Goal: Task Accomplishment & Management: Use online tool/utility

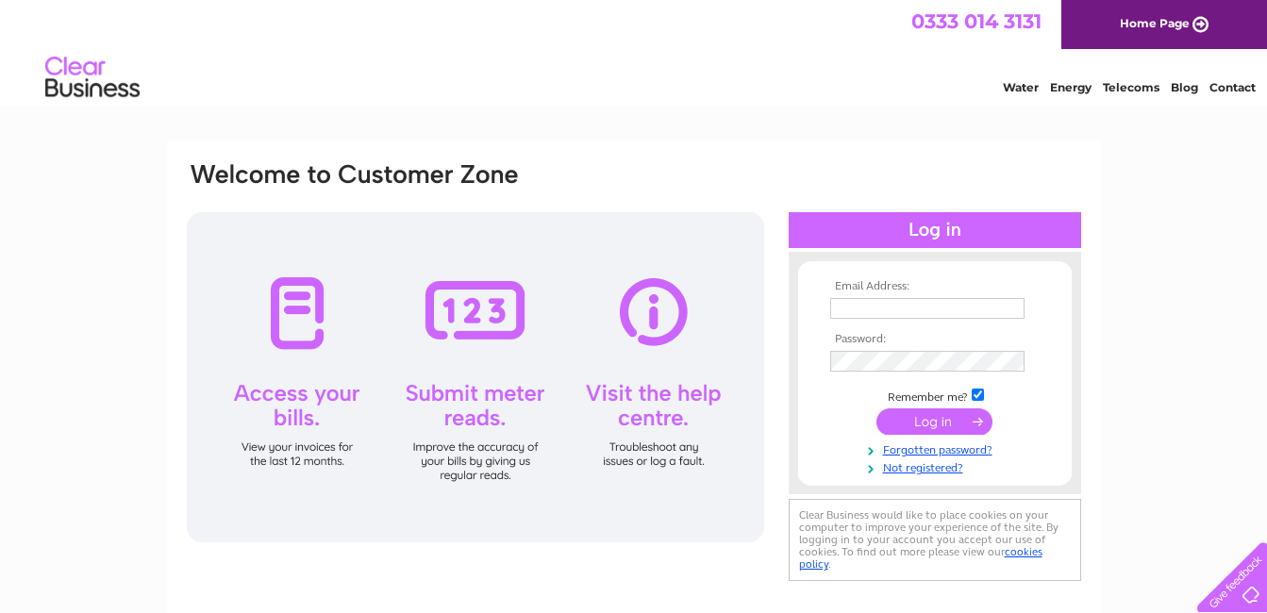
click at [883, 307] on input "text" at bounding box center [927, 308] width 194 height 21
type input "[EMAIL_ADDRESS][DOMAIN_NAME]"
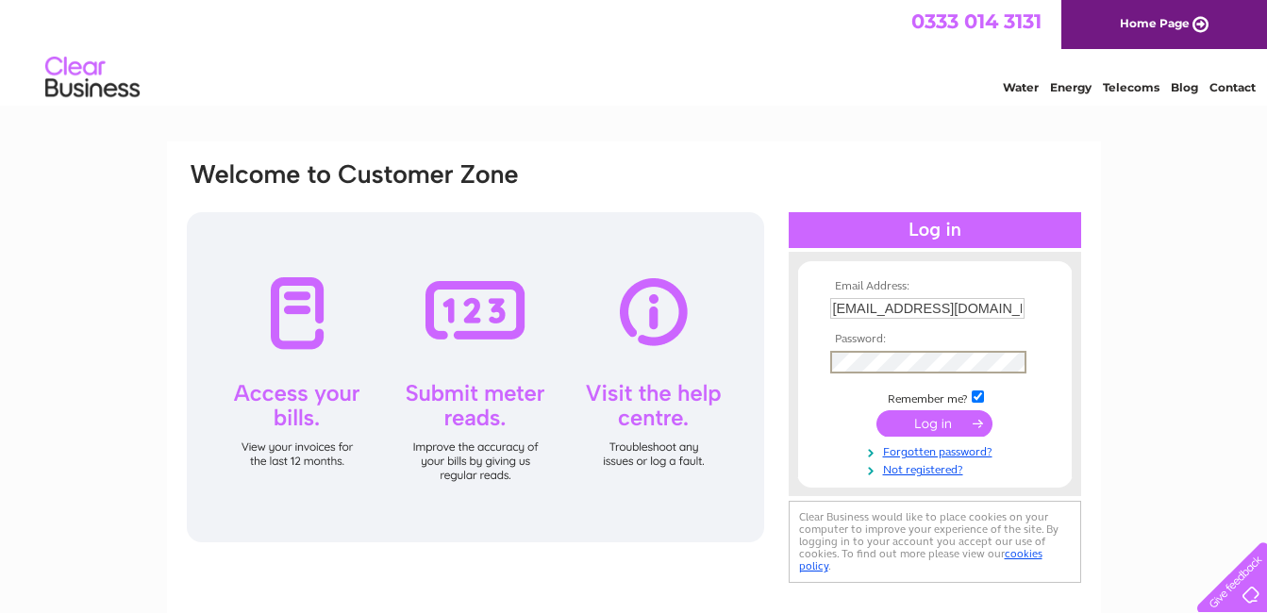
click at [947, 421] on input "submit" at bounding box center [934, 423] width 116 height 26
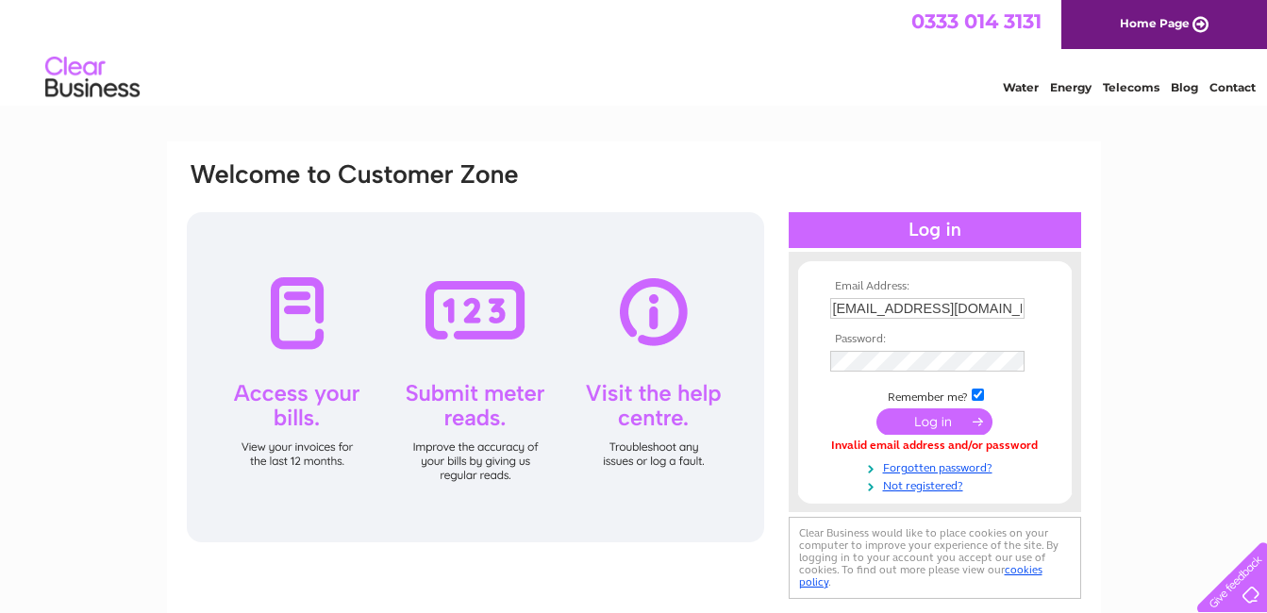
click at [955, 420] on input "submit" at bounding box center [934, 421] width 116 height 26
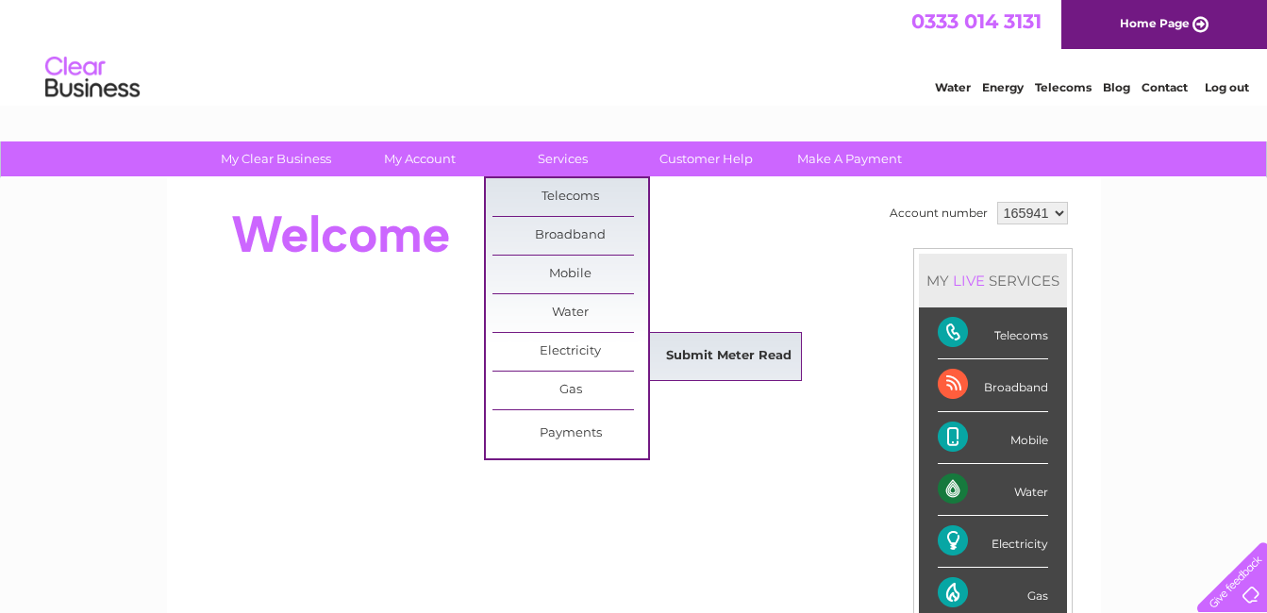
click at [706, 352] on link "Submit Meter Read" at bounding box center [729, 357] width 156 height 38
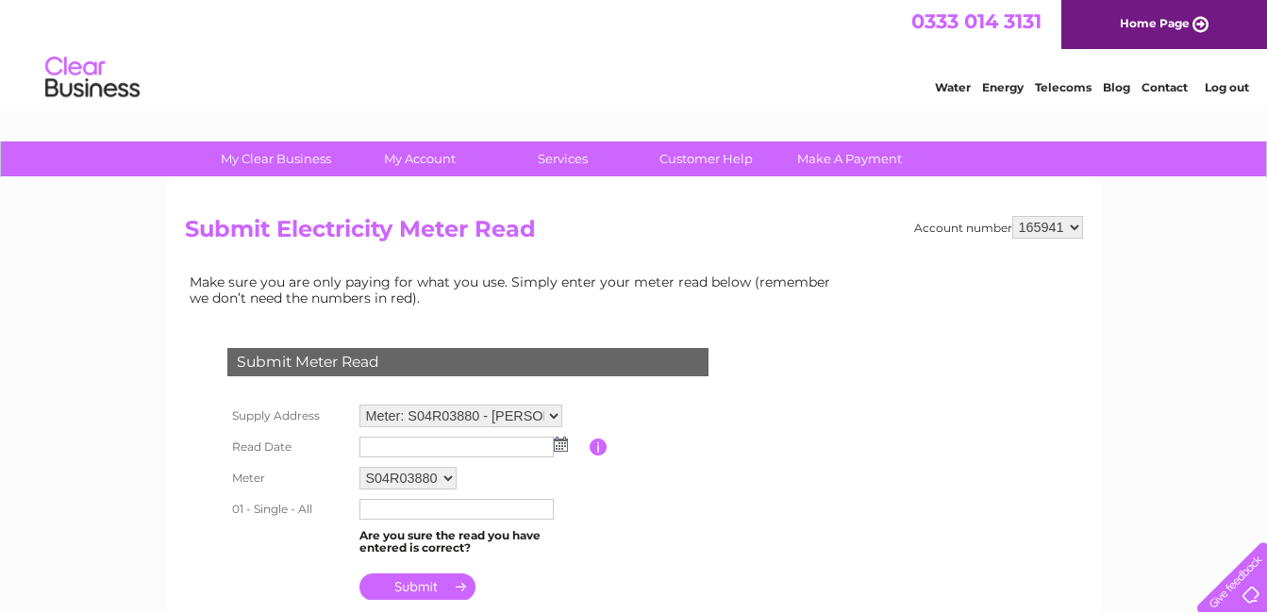
click at [559, 447] on img at bounding box center [561, 444] width 14 height 15
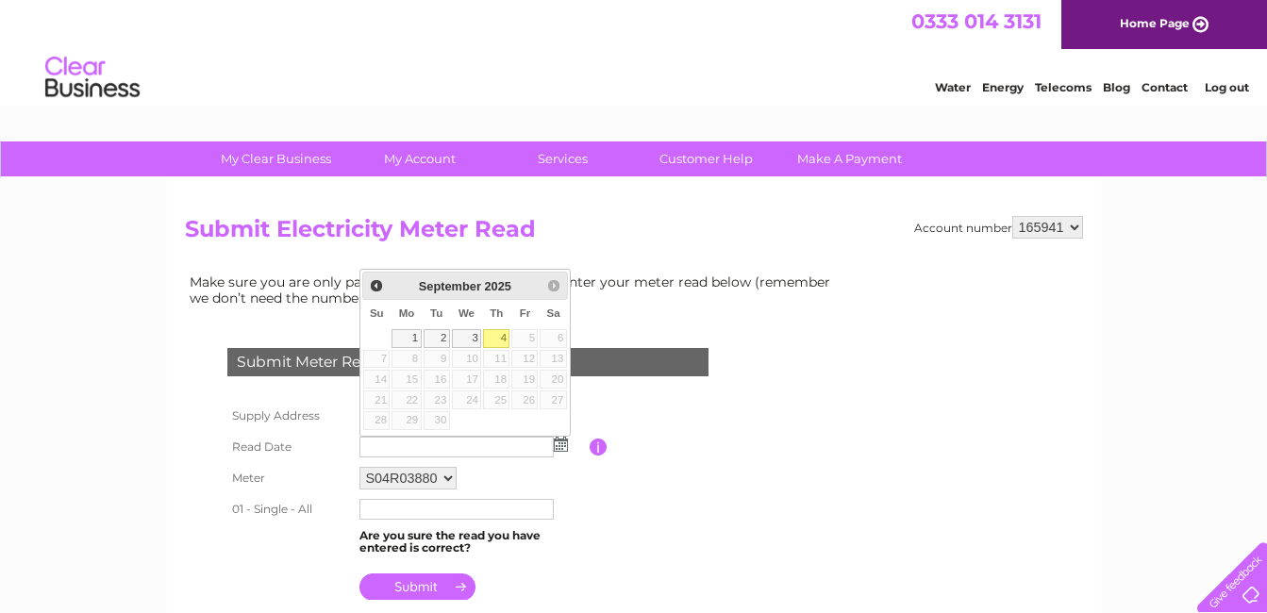
click at [500, 343] on link "4" at bounding box center [496, 338] width 26 height 19
type input "2025/09/04"
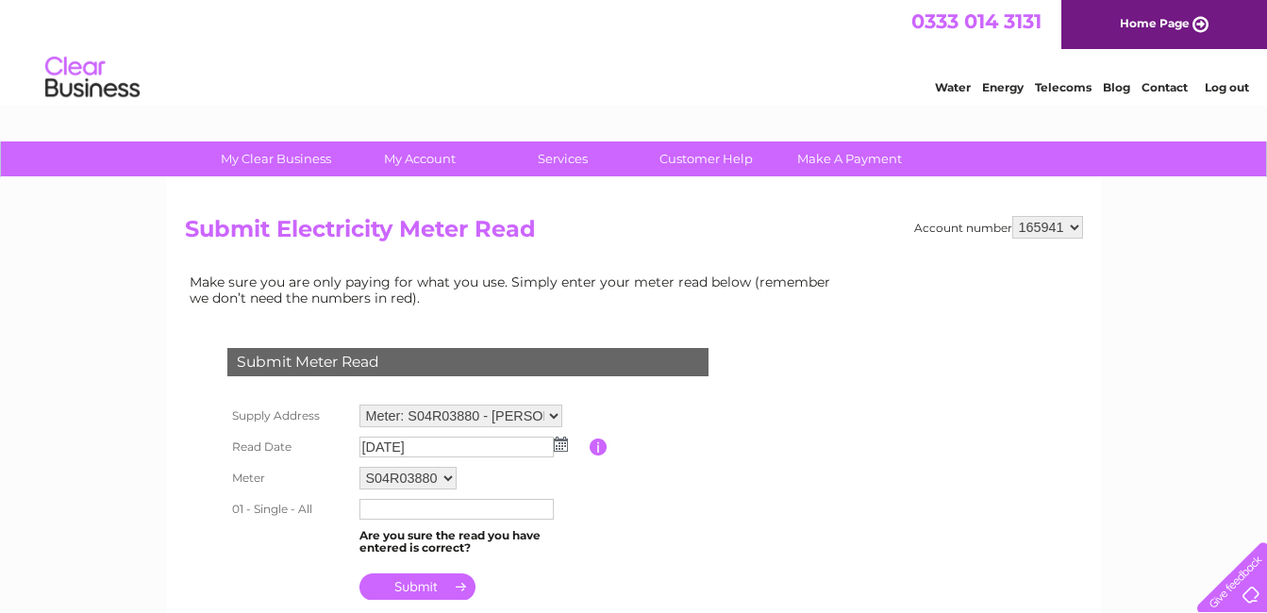
click at [426, 512] on input "text" at bounding box center [456, 509] width 194 height 21
type input "39885"
click at [439, 586] on input "submit" at bounding box center [417, 586] width 116 height 26
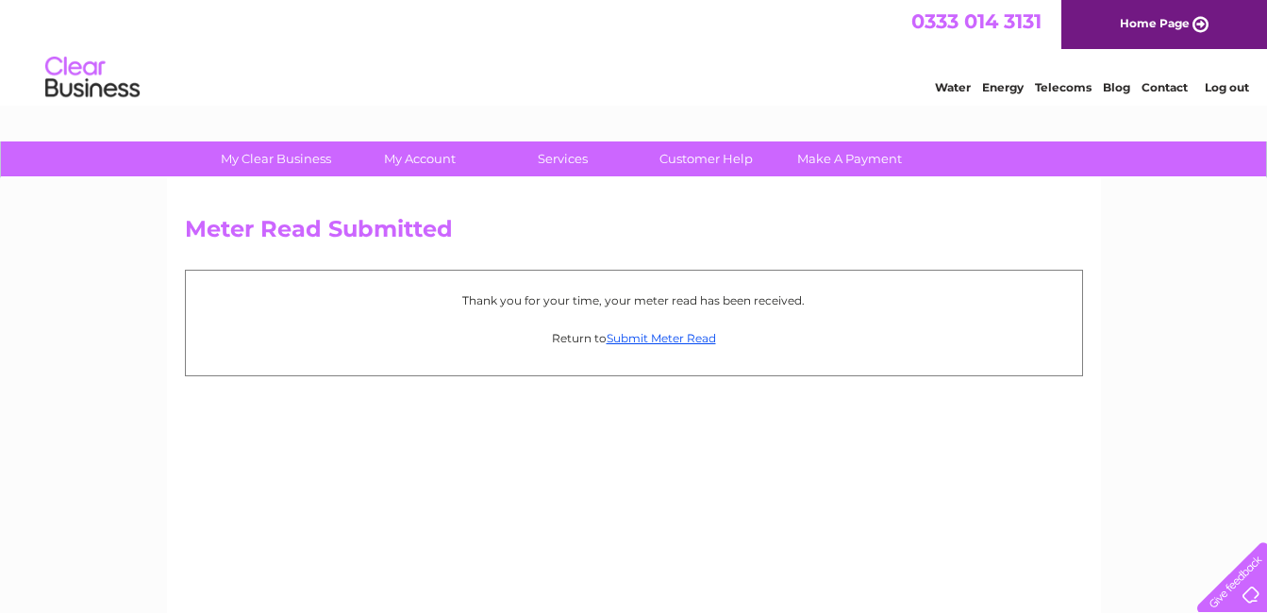
click at [1230, 88] on link "Log out" at bounding box center [1227, 87] width 44 height 14
